Goal: Find contact information: Find contact information

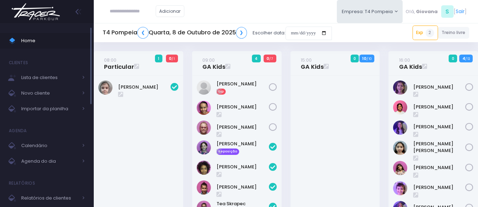
click at [38, 40] on span "Home" at bounding box center [53, 40] width 64 height 9
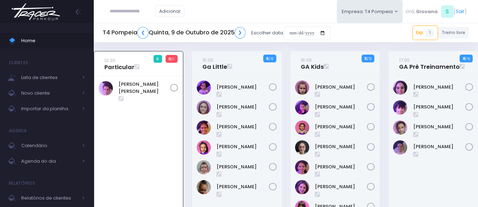
scroll to position [51, 0]
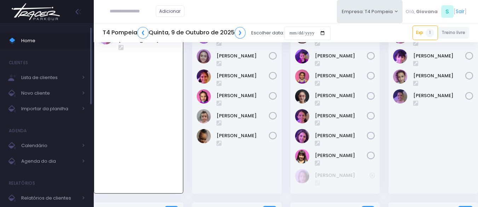
click at [23, 36] on span "Home" at bounding box center [53, 40] width 64 height 9
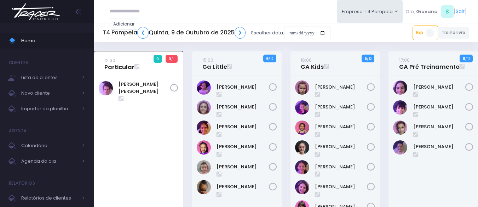
scroll to position [51, 0]
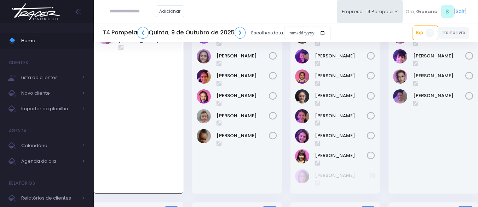
click at [292, 130] on div "Antonia Landmann" at bounding box center [336, 109] width 90 height 168
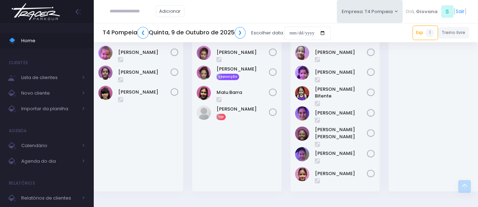
scroll to position [240, 0]
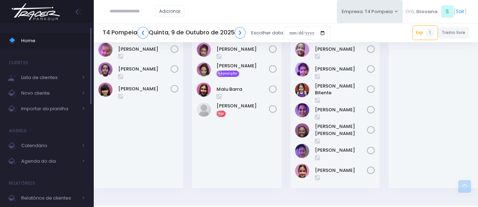
click at [50, 41] on span "Home" at bounding box center [53, 40] width 64 height 9
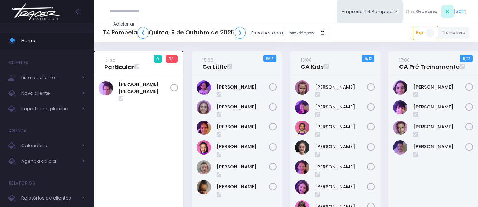
scroll to position [51, 0]
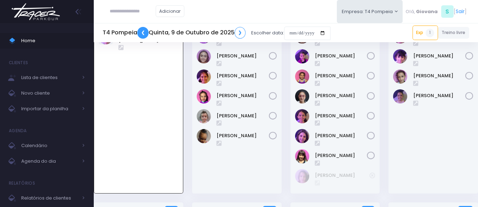
click at [143, 34] on link "❮" at bounding box center [142, 33] width 11 height 12
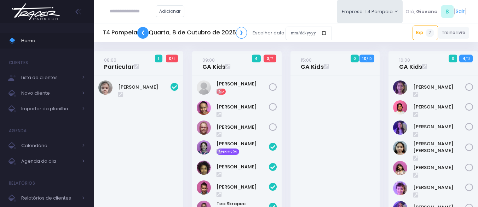
click at [143, 33] on link "❮" at bounding box center [142, 33] width 11 height 12
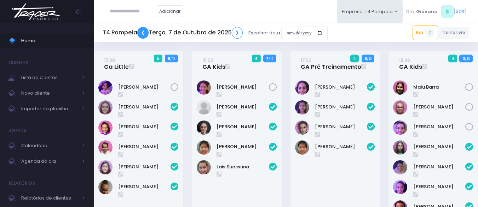
click at [143, 33] on link "❮" at bounding box center [142, 33] width 11 height 12
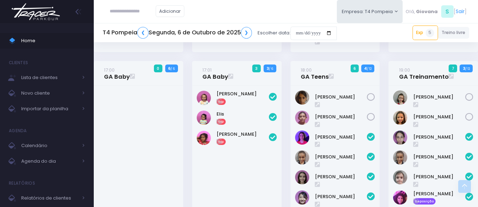
scroll to position [196, 0]
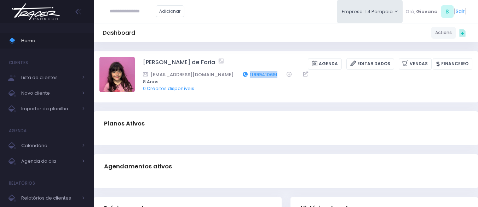
drag, startPoint x: 271, startPoint y: 71, endPoint x: 241, endPoint y: 70, distance: 30.4
click at [241, 71] on div "[EMAIL_ADDRESS][DOMAIN_NAME] 11999410691" at bounding box center [303, 74] width 320 height 7
copy link "11999410691"
drag, startPoint x: 248, startPoint y: 73, endPoint x: 219, endPoint y: 72, distance: 29.4
click at [219, 72] on div "iriscsouza@gmail.com 11981967893" at bounding box center [303, 74] width 320 height 7
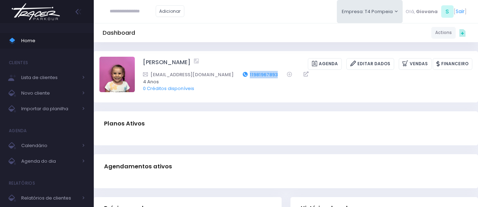
copy link "11981967893"
